Goal: Task Accomplishment & Management: Manage account settings

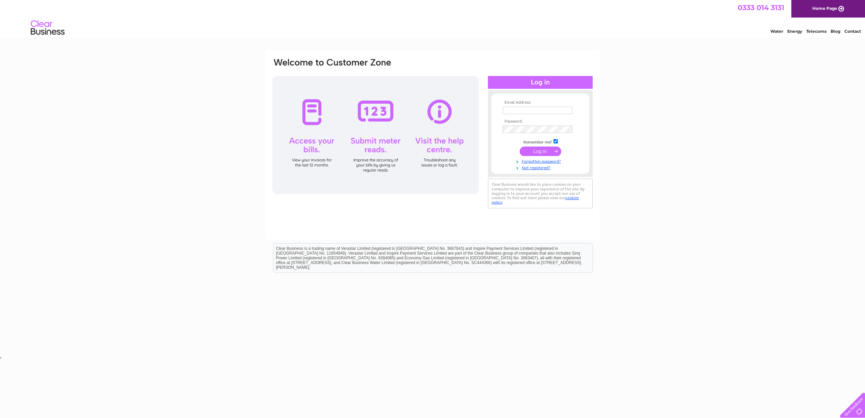
type input "[EMAIL_ADDRESS][DOMAIN_NAME]"
click at [542, 151] on input "submit" at bounding box center [541, 151] width 42 height 9
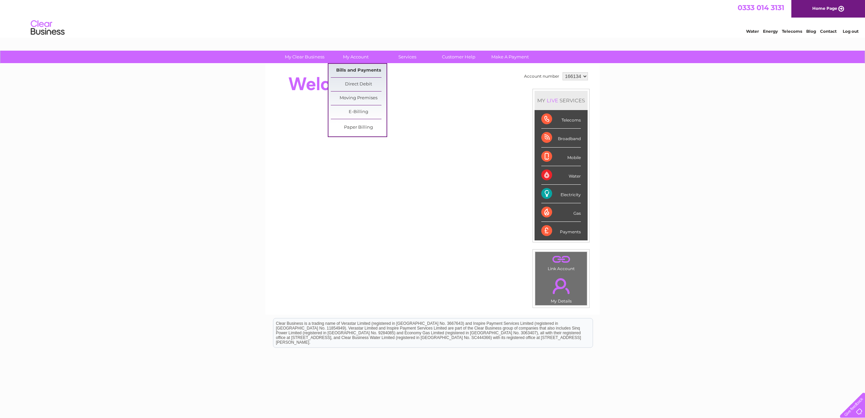
click at [358, 69] on link "Bills and Payments" at bounding box center [359, 71] width 56 height 14
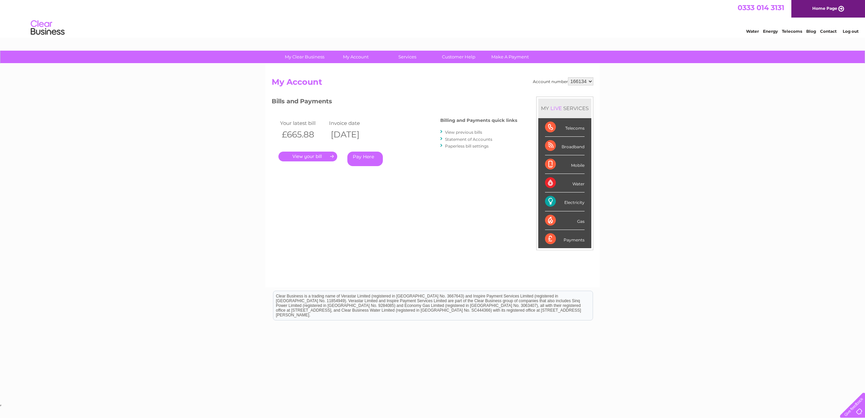
click at [576, 203] on div "Electricity" at bounding box center [565, 202] width 40 height 19
click at [311, 153] on link "." at bounding box center [307, 157] width 59 height 10
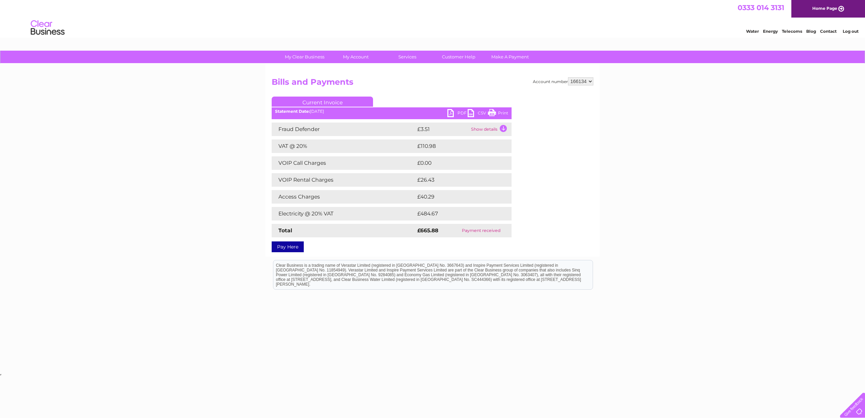
click at [452, 114] on link "PDF" at bounding box center [457, 114] width 20 height 10
